Goal: Task Accomplishment & Management: Complete application form

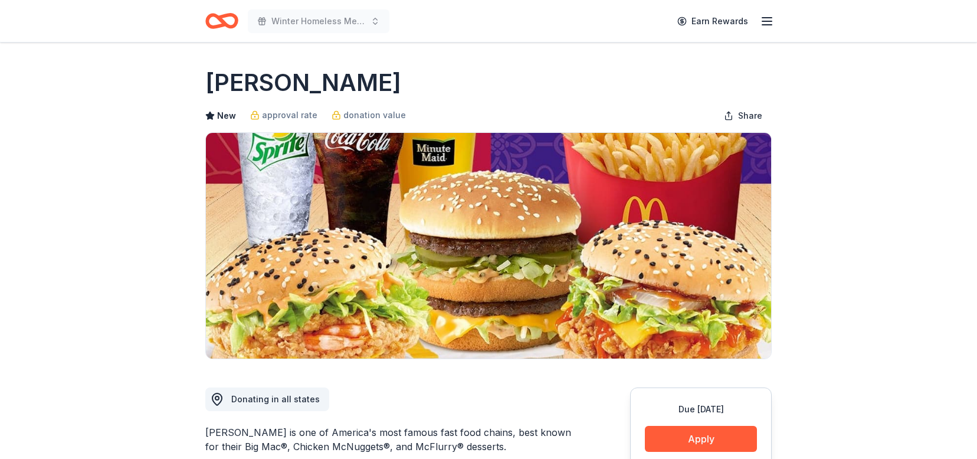
scroll to position [215, 0]
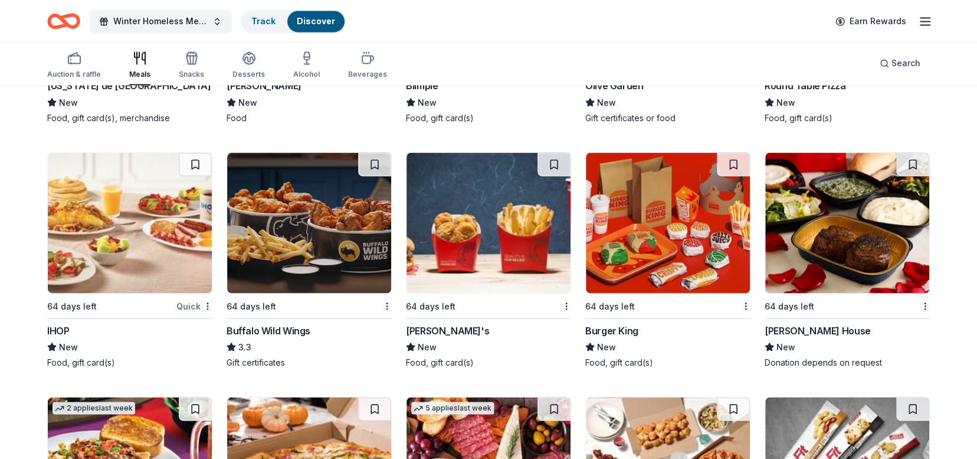
scroll to position [1316, 0]
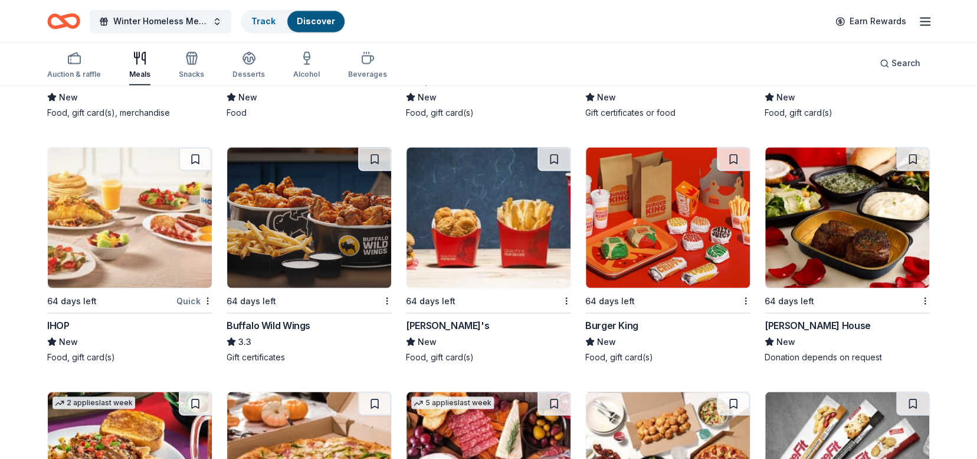
click at [653, 240] on img at bounding box center [668, 217] width 164 height 140
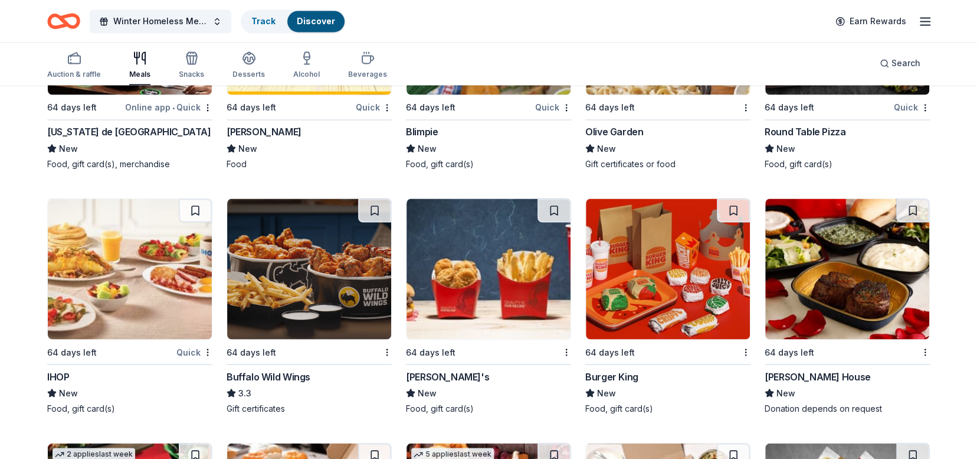
scroll to position [1290, 0]
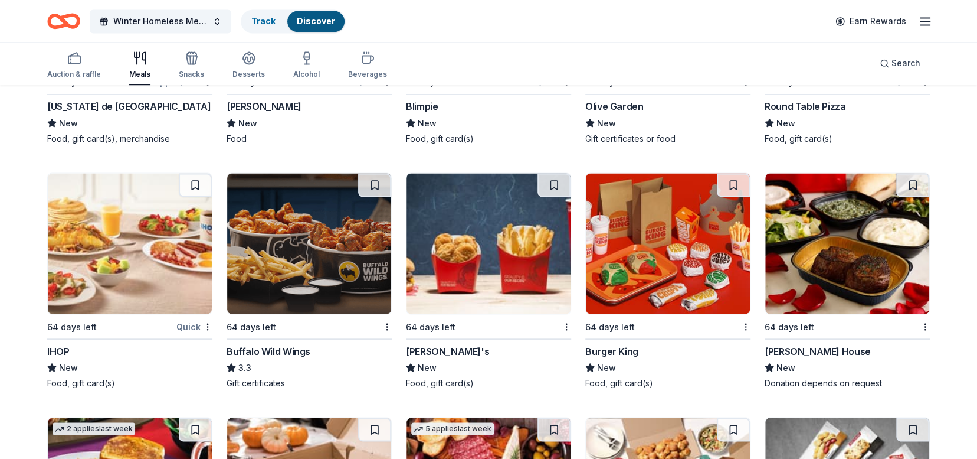
click at [118, 255] on img at bounding box center [130, 243] width 164 height 140
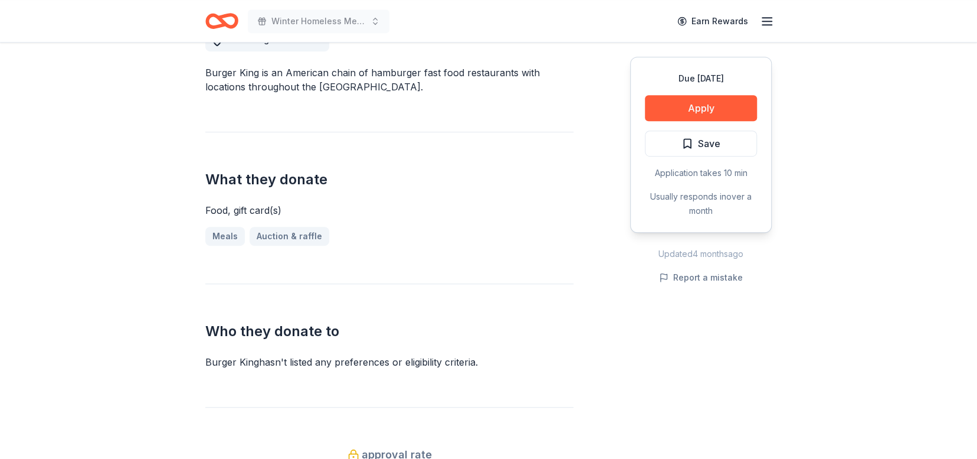
scroll to position [334, 0]
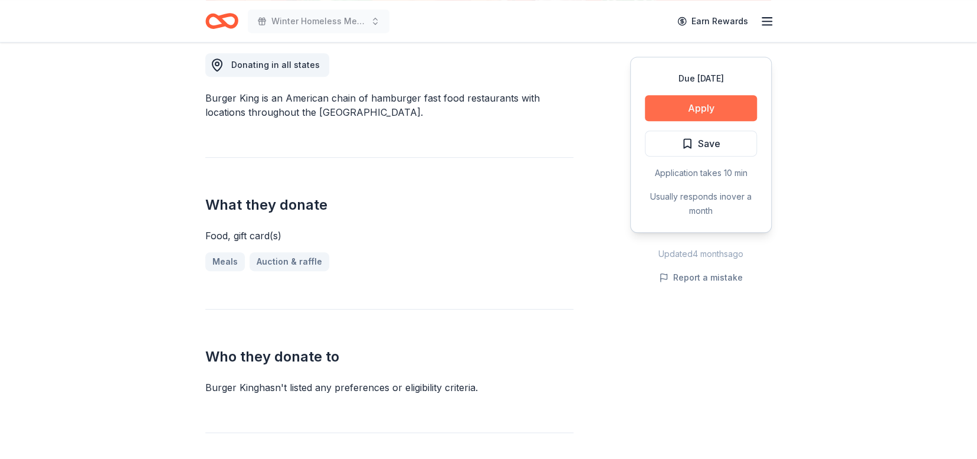
click at [711, 113] on button "Apply" at bounding box center [701, 108] width 112 height 26
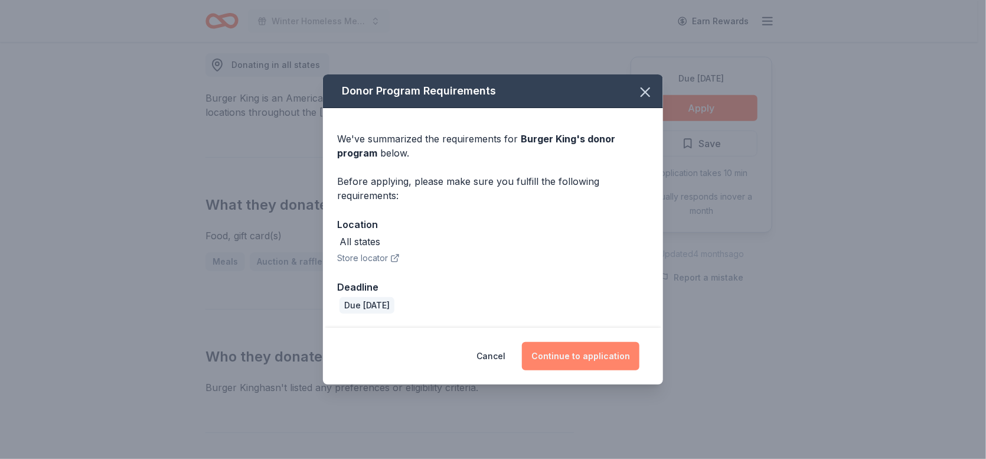
click at [588, 359] on button "Continue to application" at bounding box center [580, 356] width 117 height 28
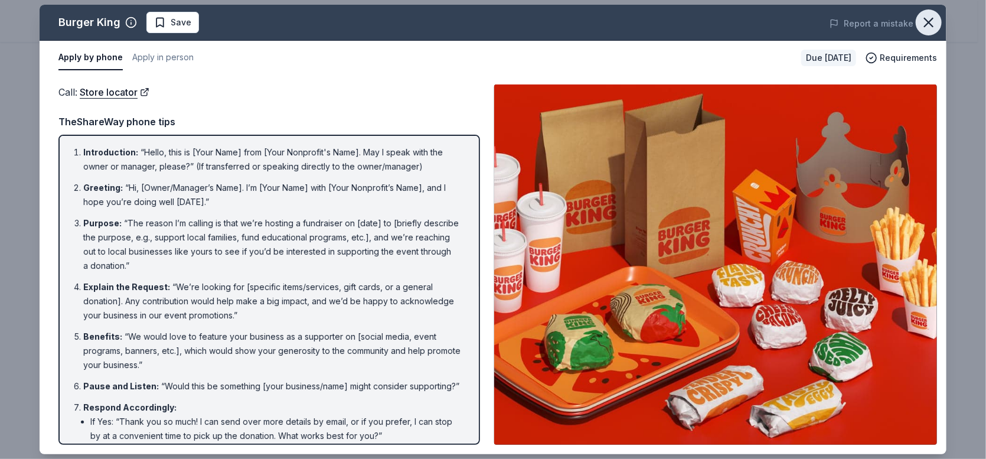
click at [930, 24] on icon "button" at bounding box center [928, 22] width 8 height 8
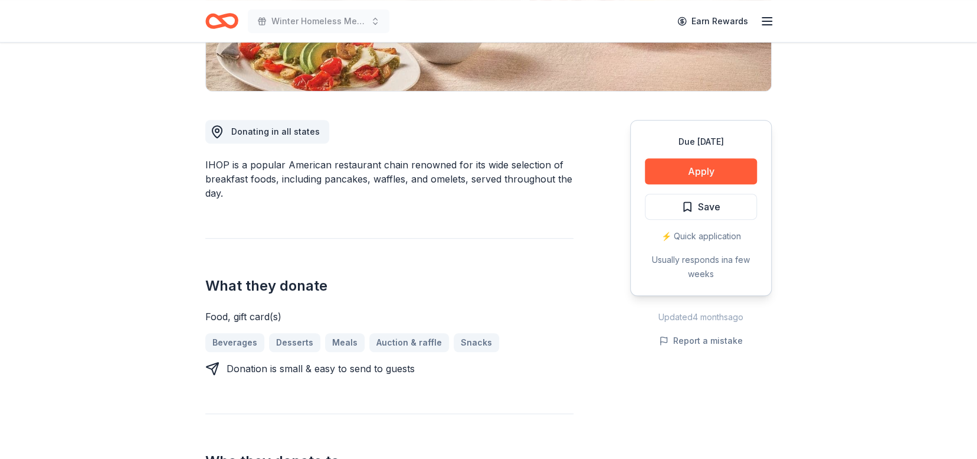
scroll to position [273, 0]
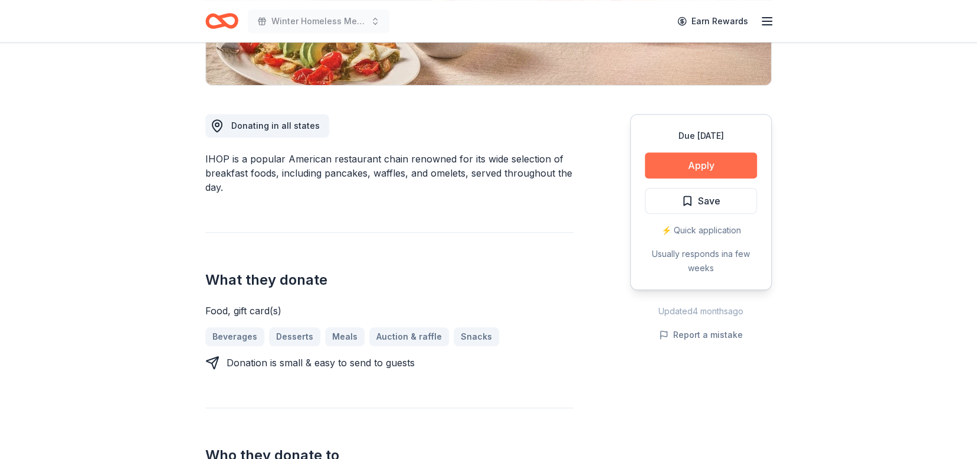
click at [697, 165] on button "Apply" at bounding box center [701, 165] width 112 height 26
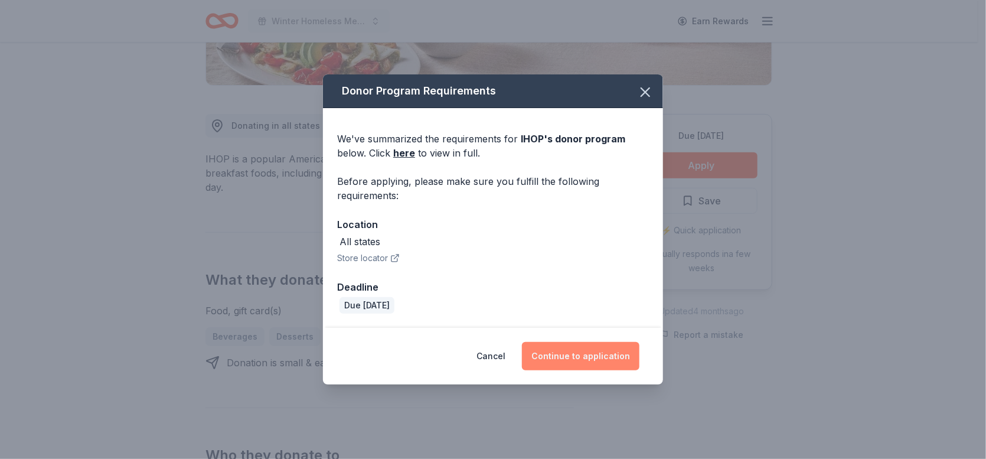
click at [590, 359] on button "Continue to application" at bounding box center [580, 356] width 117 height 28
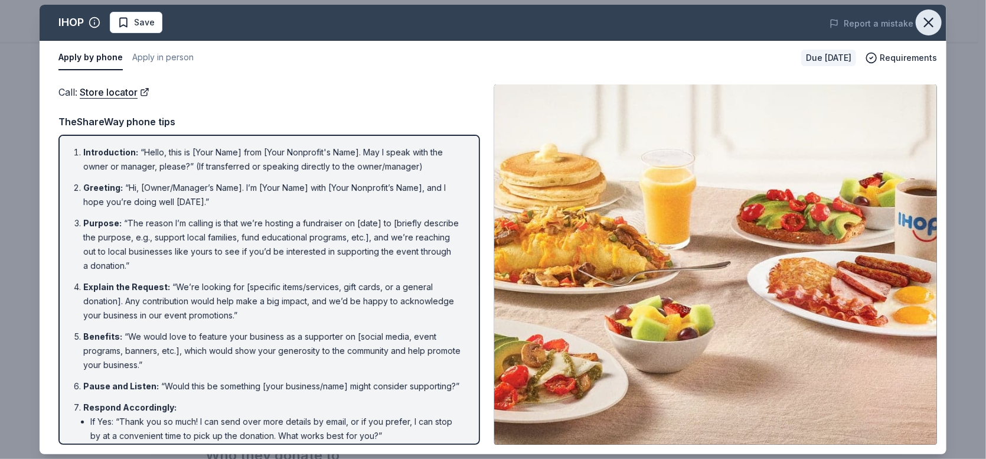
click at [922, 26] on icon "button" at bounding box center [928, 22] width 17 height 17
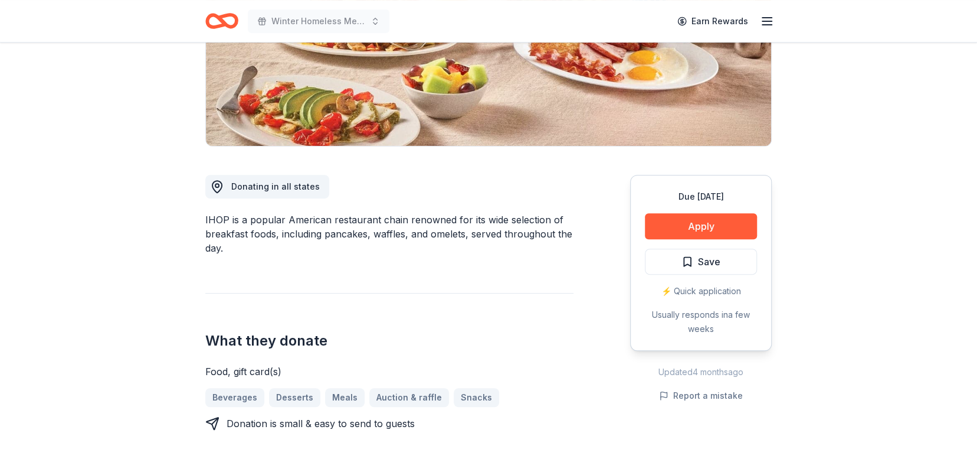
scroll to position [155, 0]
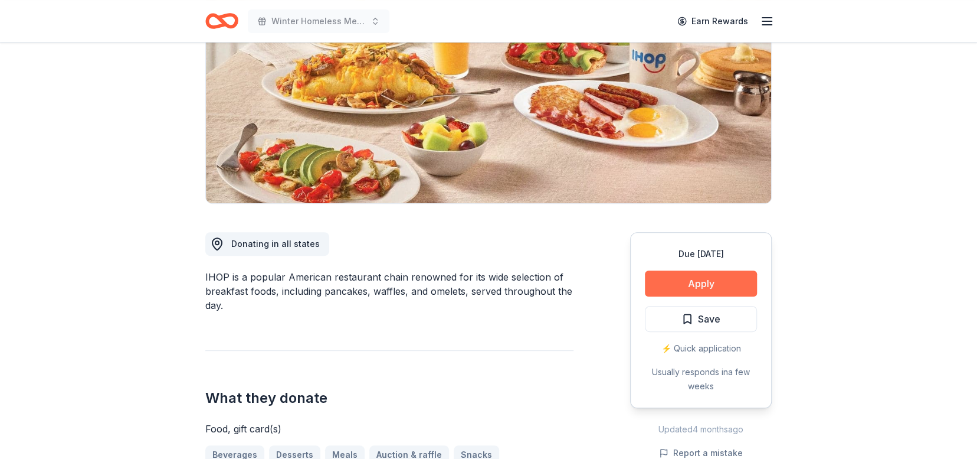
click at [701, 280] on button "Apply" at bounding box center [701, 283] width 112 height 26
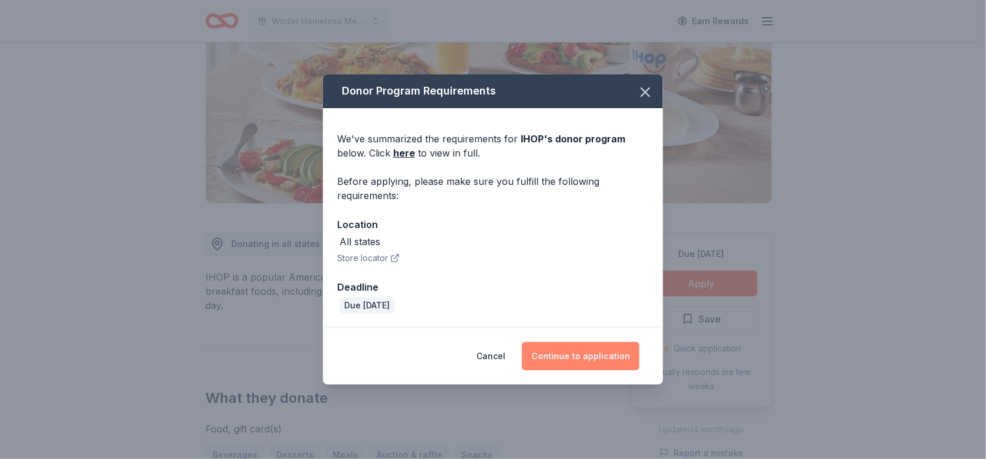
click at [574, 358] on button "Continue to application" at bounding box center [580, 356] width 117 height 28
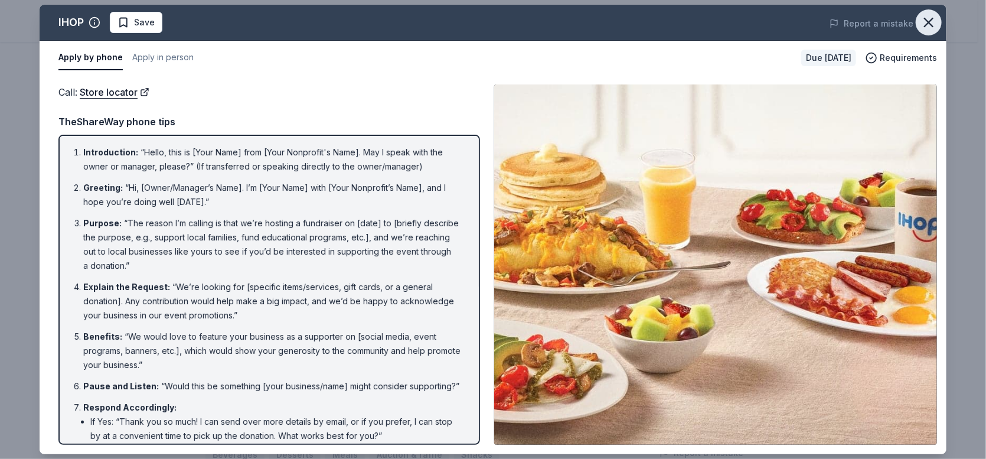
click at [933, 21] on icon "button" at bounding box center [928, 22] width 17 height 17
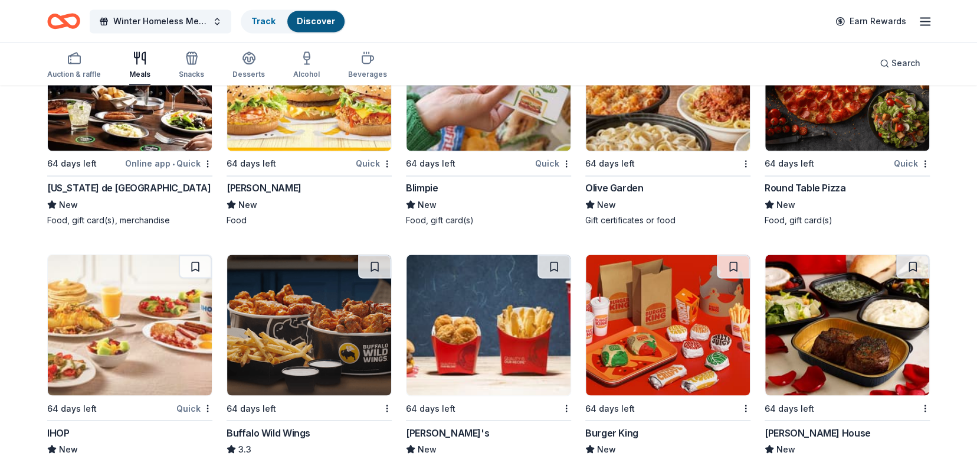
scroll to position [1191, 0]
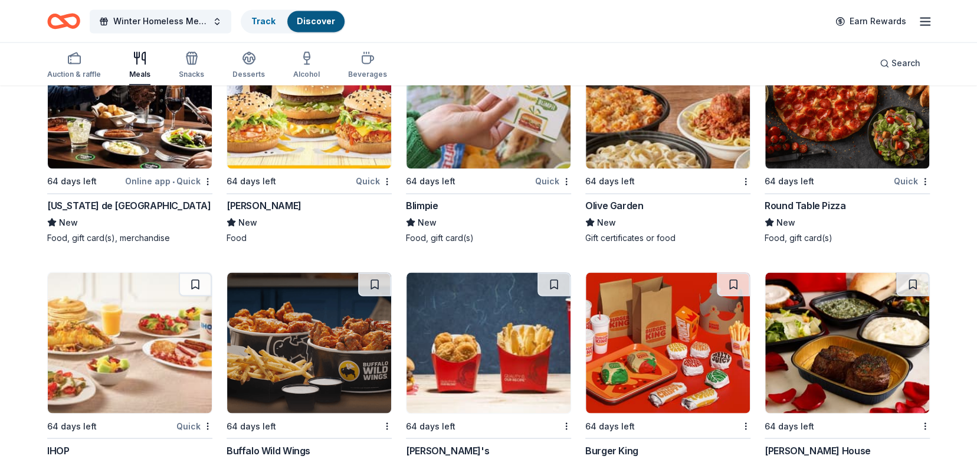
click at [355, 333] on img at bounding box center [309, 342] width 164 height 140
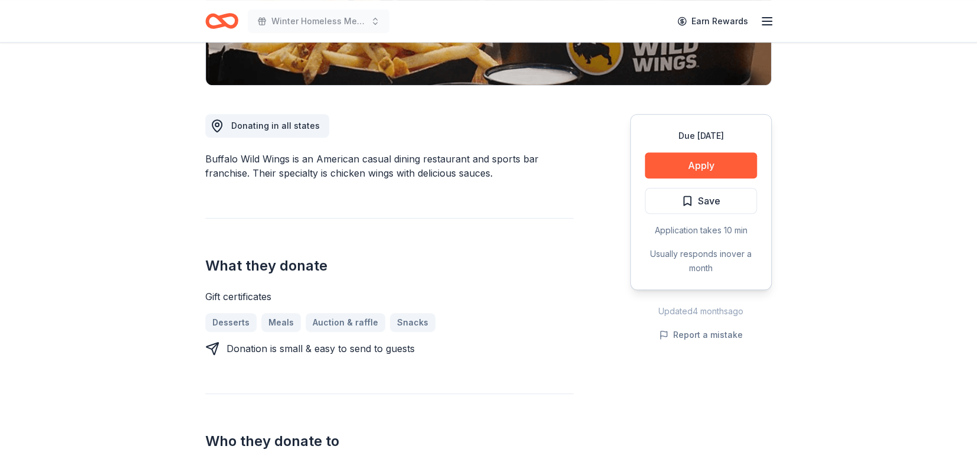
scroll to position [191, 0]
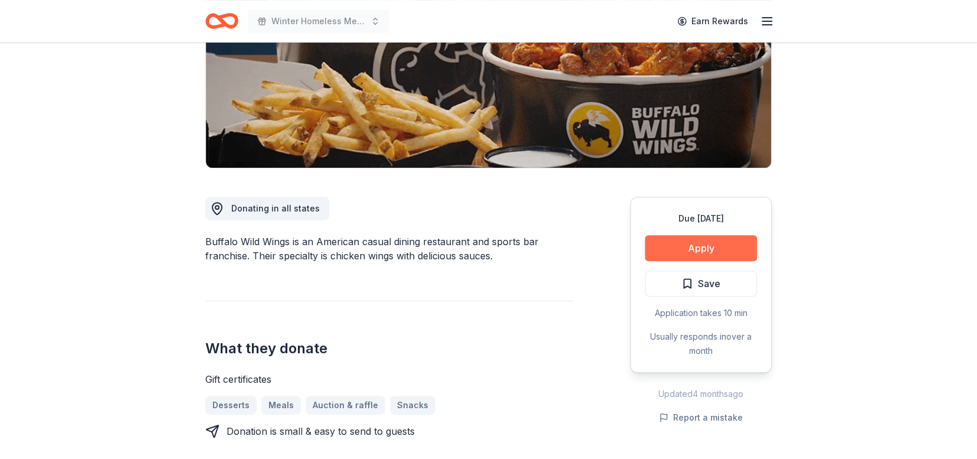
click at [701, 238] on button "Apply" at bounding box center [701, 248] width 112 height 26
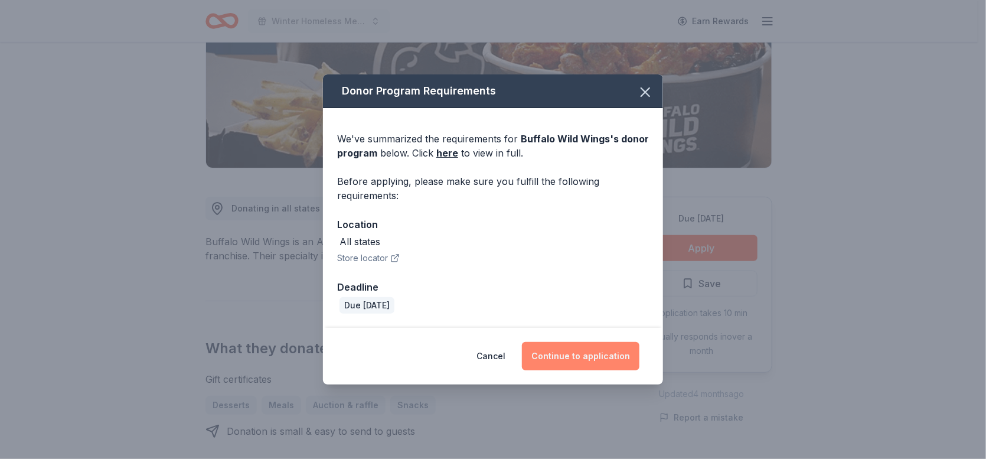
click at [597, 358] on button "Continue to application" at bounding box center [580, 356] width 117 height 28
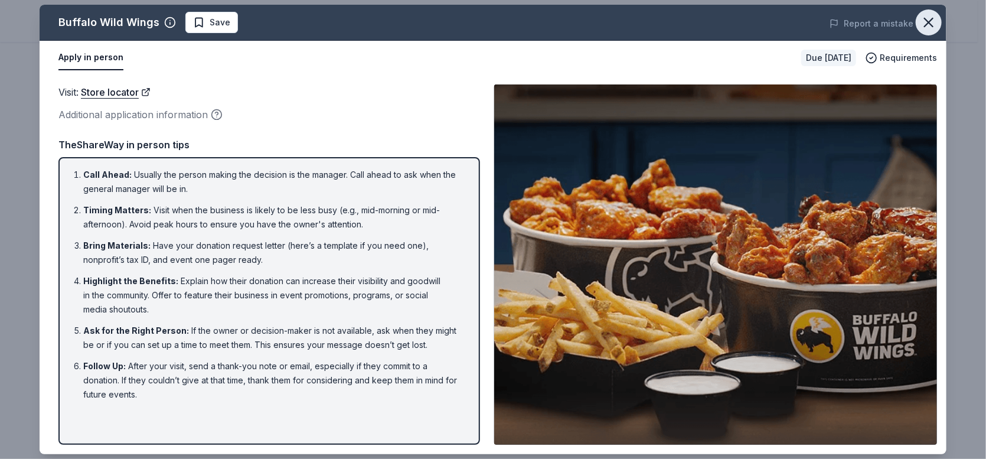
click at [927, 25] on icon "button" at bounding box center [928, 22] width 17 height 17
